Goal: Transaction & Acquisition: Obtain resource

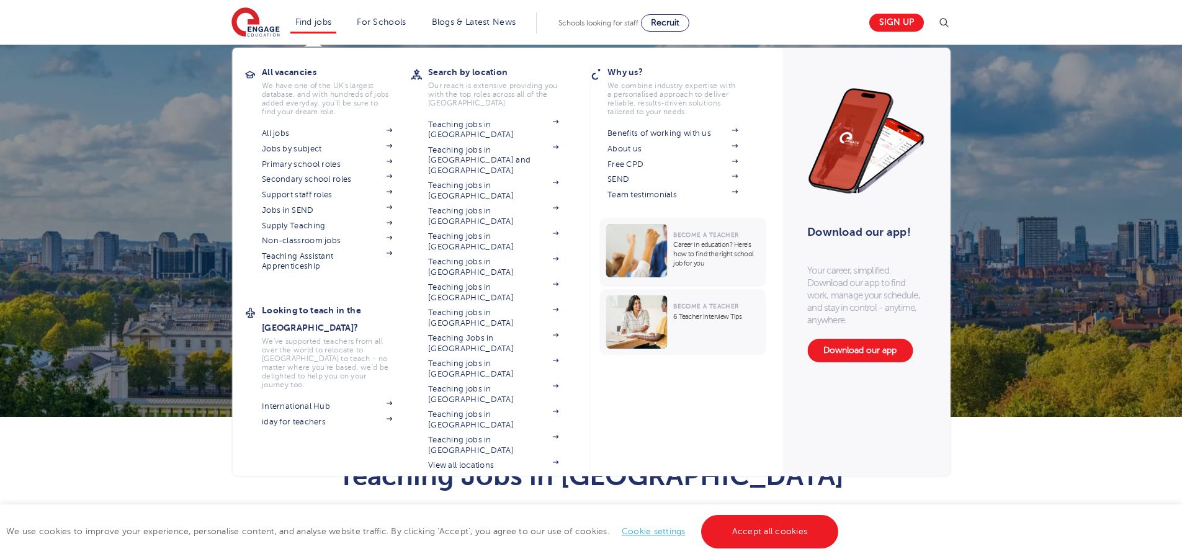
click at [321, 29] on li "Find jobs All vacancies We have one of the UK's largest database. and with hund…" at bounding box center [313, 22] width 47 height 21
click at [295, 204] on section "All jobs Jobs by subject Primary school roles Secondary school roles Support st…" at bounding box center [336, 198] width 149 height 146
click at [295, 208] on link "Jobs in SEND" at bounding box center [327, 210] width 130 height 10
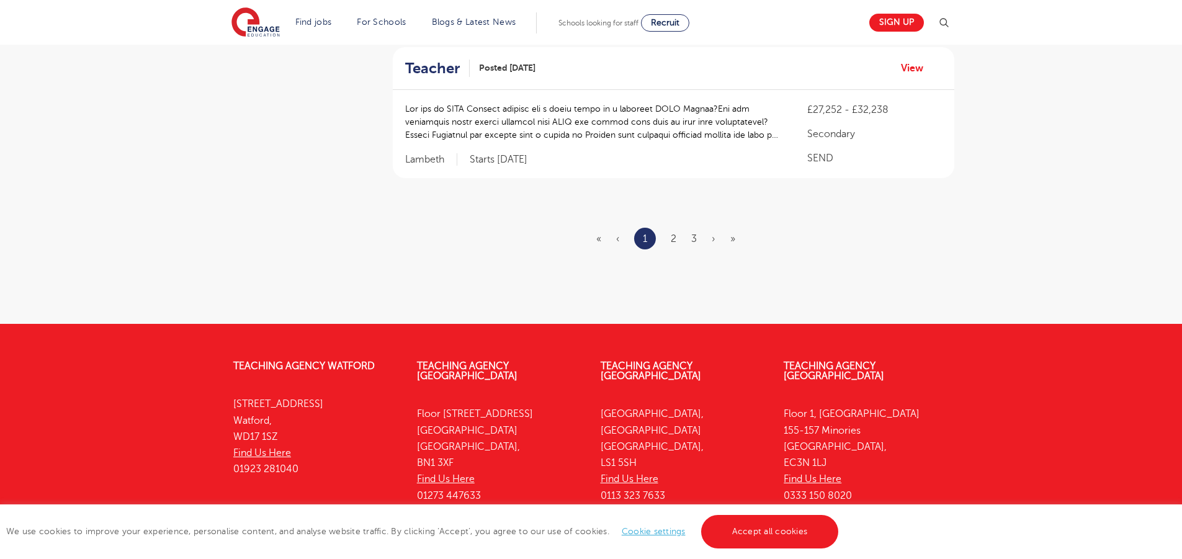
scroll to position [1315, 0]
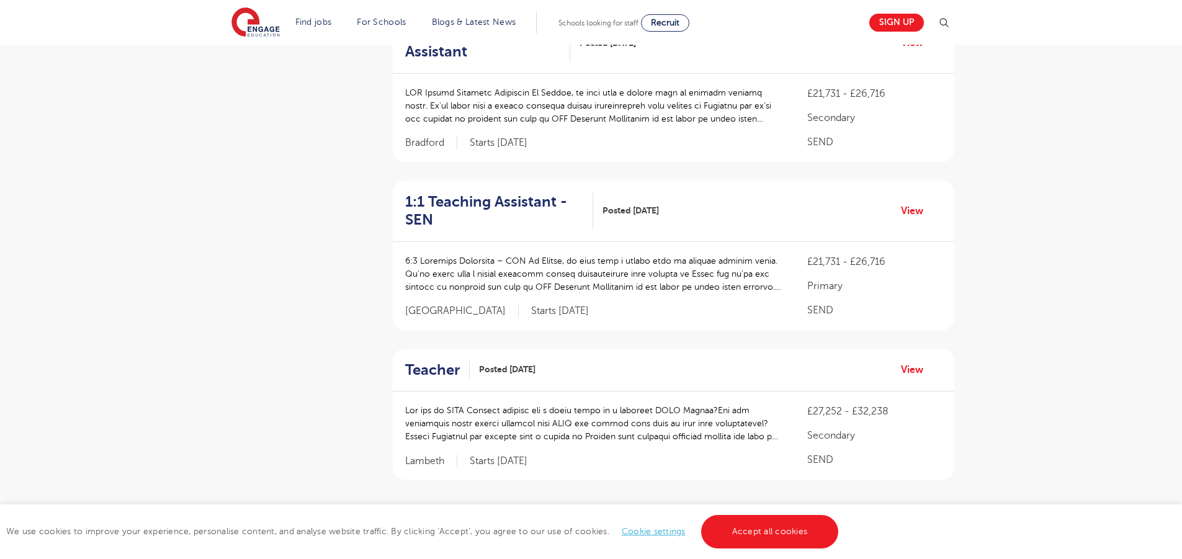
click at [669, 529] on ul "« ‹ 1 2 3 › »" at bounding box center [673, 540] width 154 height 22
click at [674, 535] on link "2" at bounding box center [674, 540] width 6 height 11
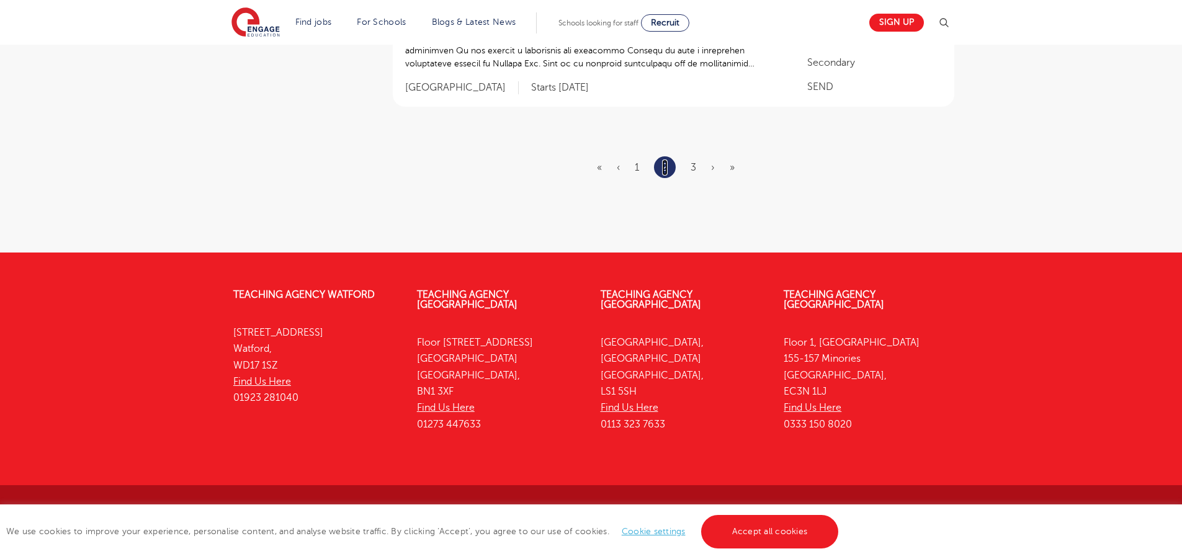
scroll to position [1558, 0]
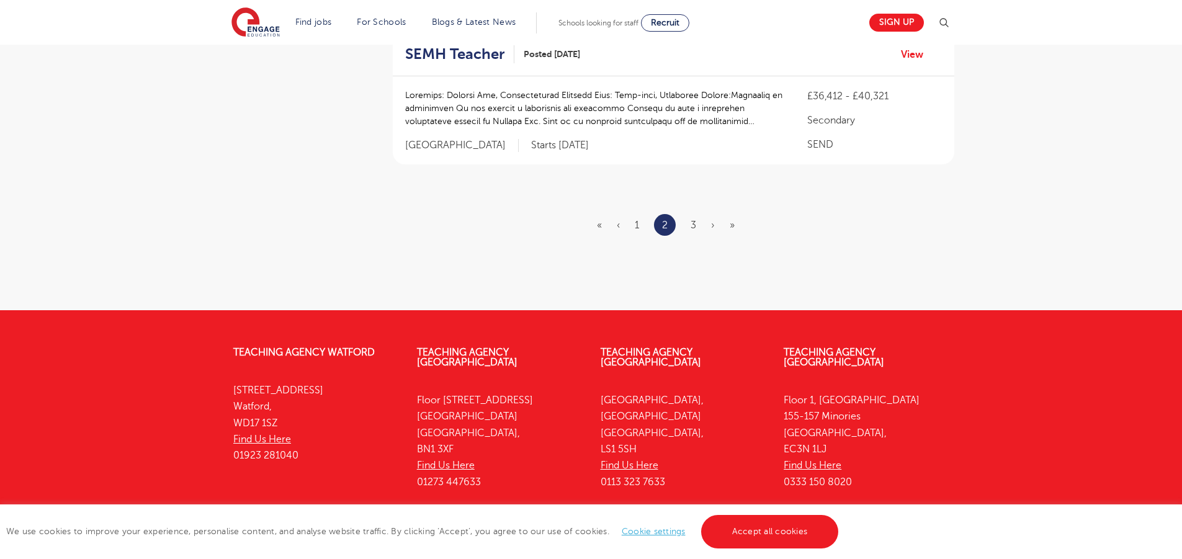
click at [690, 225] on ul "« ‹ 1 2 3 › »" at bounding box center [673, 225] width 153 height 22
click at [692, 224] on link "3" at bounding box center [693, 225] width 6 height 11
